Goal: Navigation & Orientation: Understand site structure

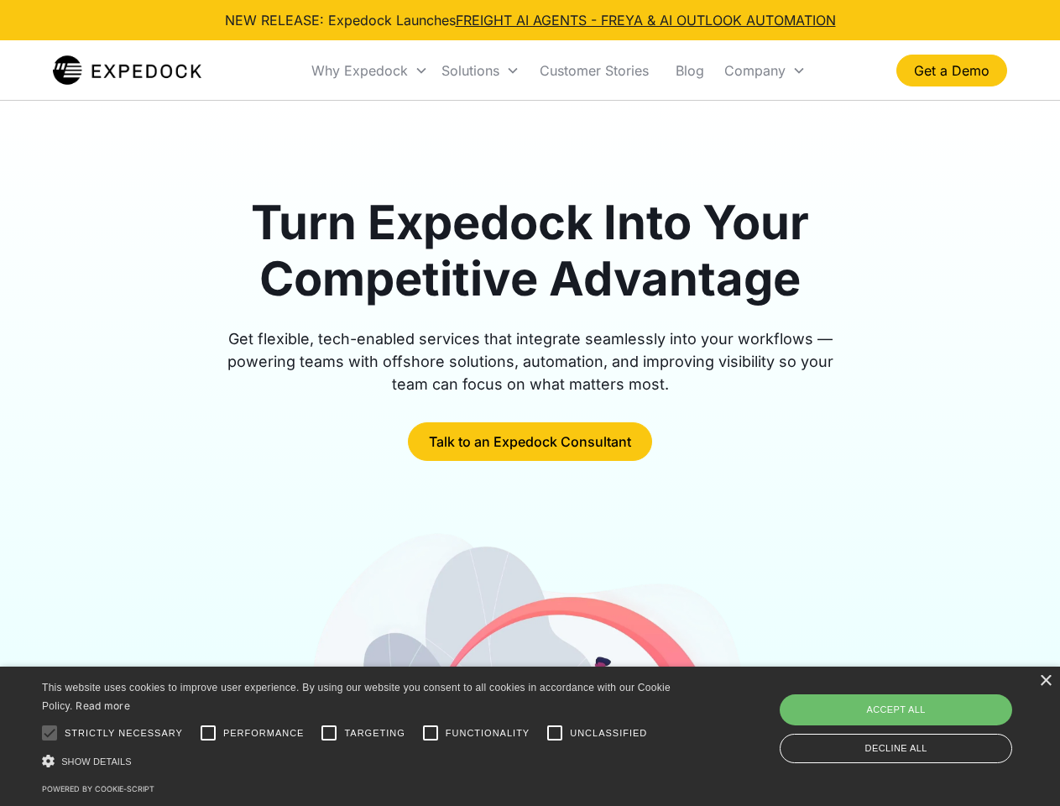
click at [370, 70] on div "Why Expedock" at bounding box center [359, 70] width 97 height 17
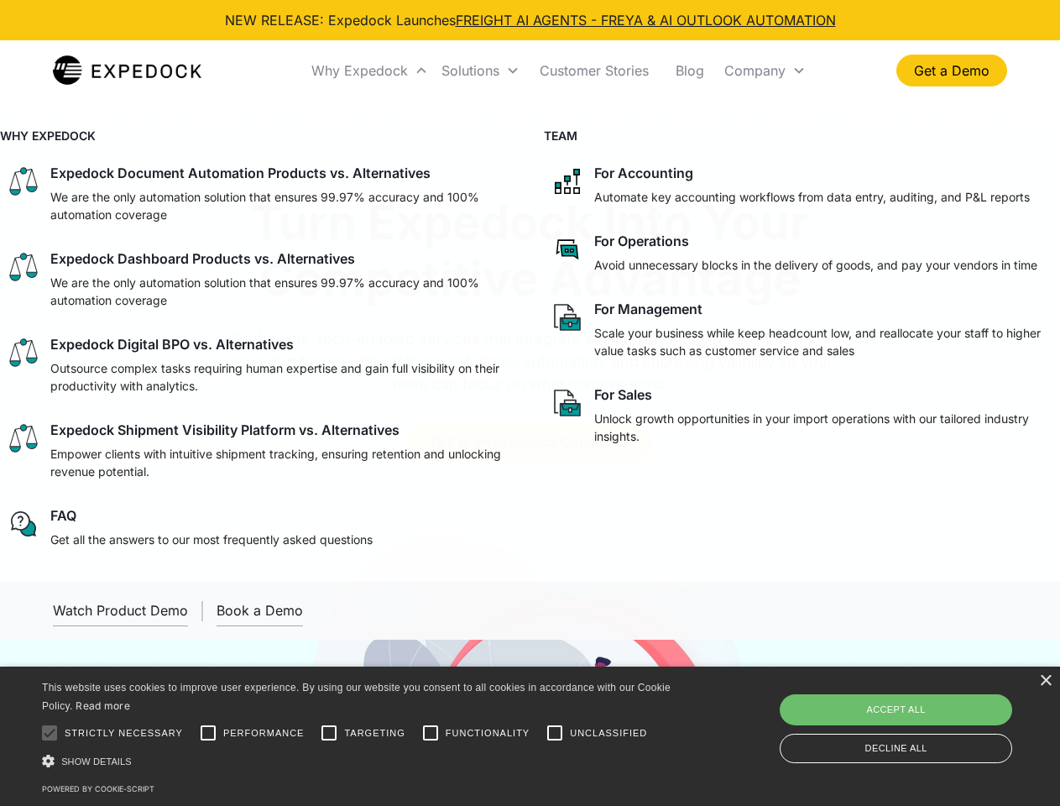
click at [480, 70] on div "Solutions" at bounding box center [470, 70] width 58 height 17
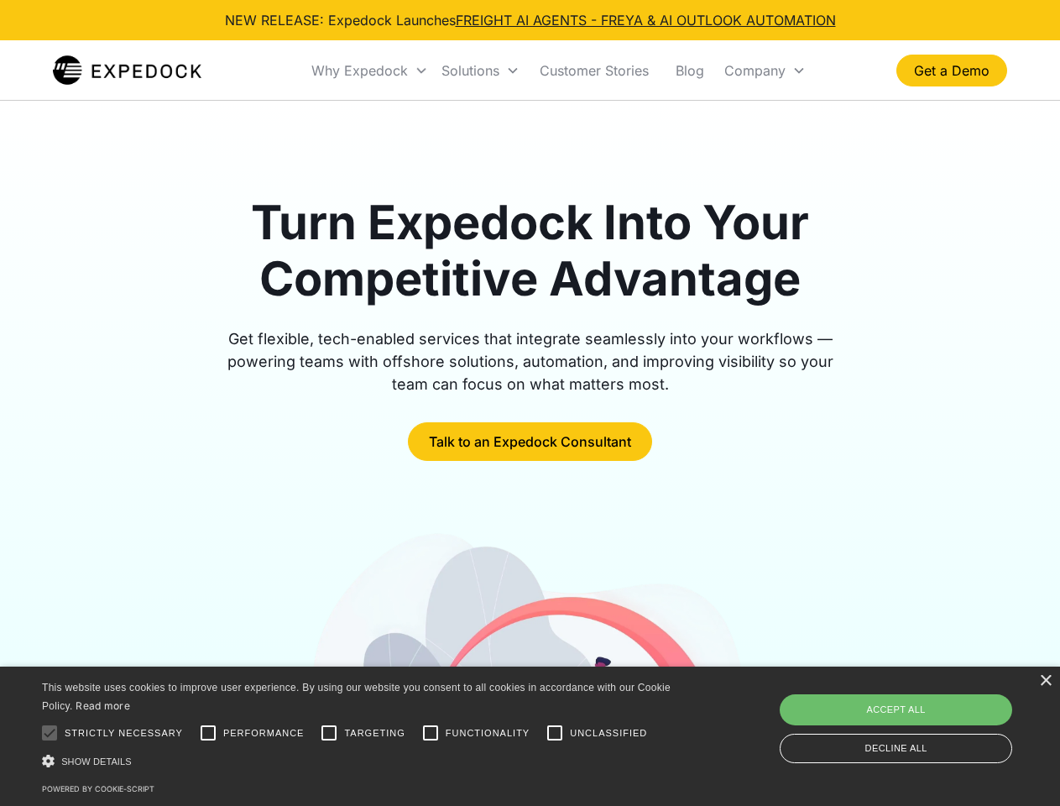
click at [764, 70] on div "Company" at bounding box center [754, 70] width 61 height 17
click at [50, 733] on div at bounding box center [50, 733] width 34 height 34
click at [208, 733] on input "Performance" at bounding box center [208, 733] width 34 height 34
checkbox input "true"
click at [329, 733] on input "Targeting" at bounding box center [329, 733] width 34 height 34
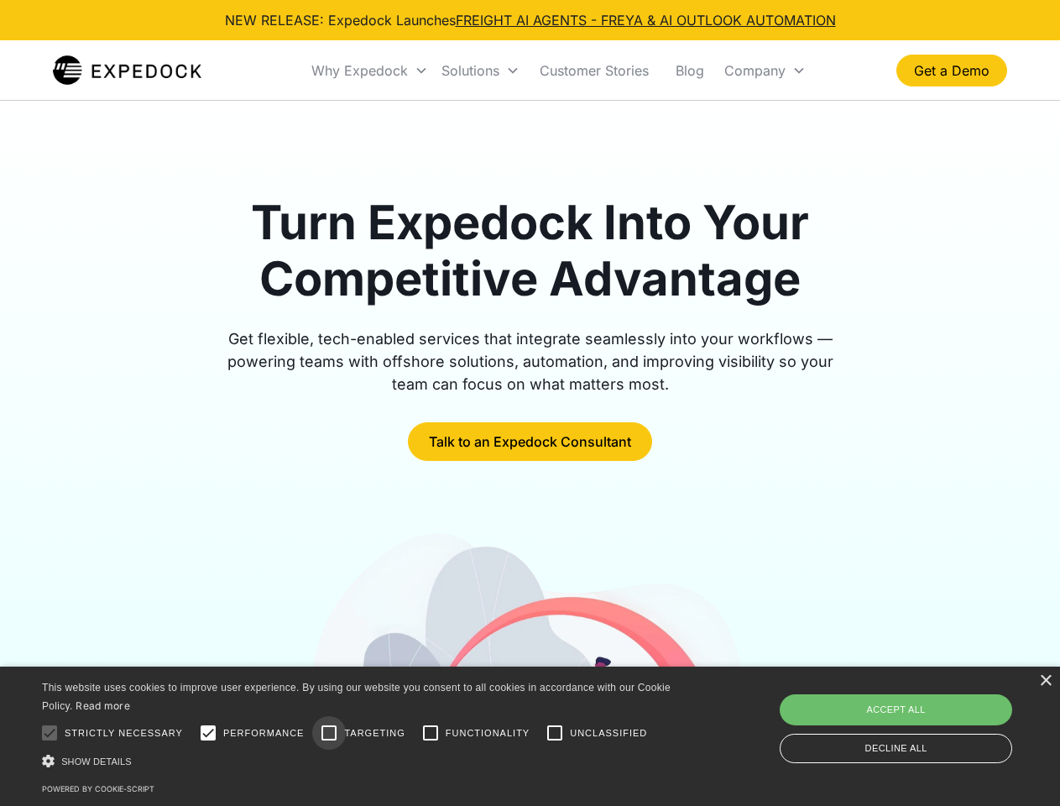
checkbox input "true"
click at [430, 733] on input "Functionality" at bounding box center [431, 733] width 34 height 34
checkbox input "true"
click at [555, 733] on input "Unclassified" at bounding box center [555, 733] width 34 height 34
checkbox input "true"
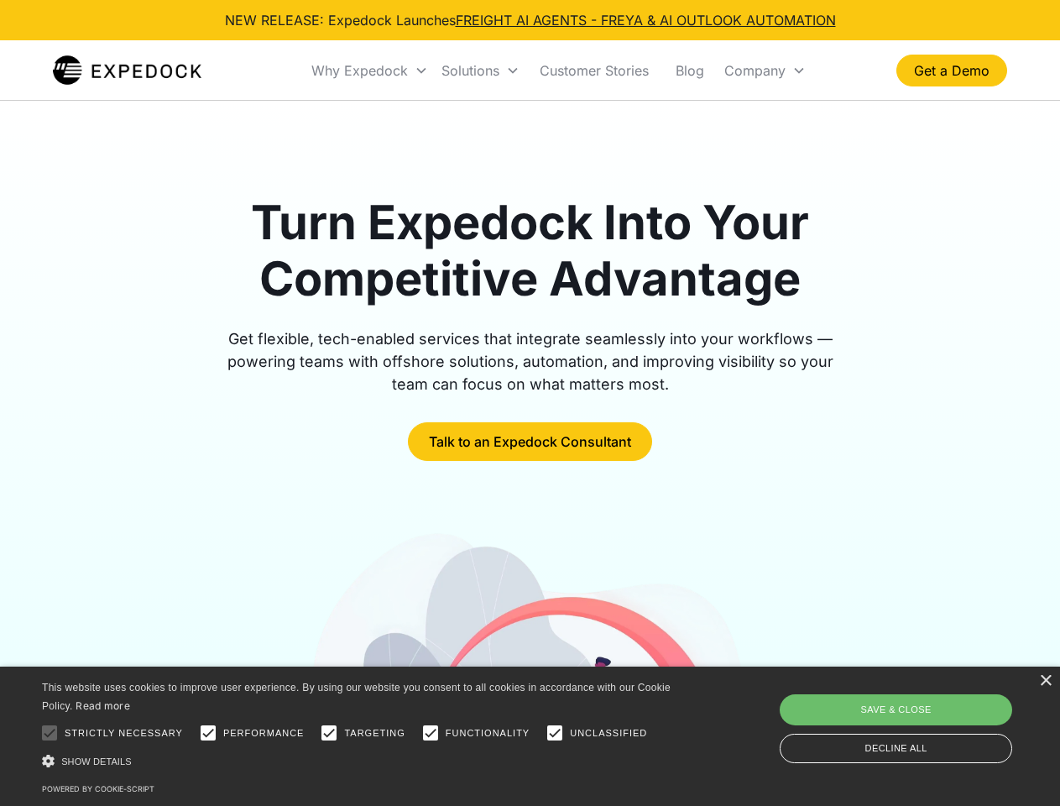
click at [359, 760] on div "Show details Hide details" at bounding box center [359, 761] width 634 height 18
